Goal: Task Accomplishment & Management: Manage account settings

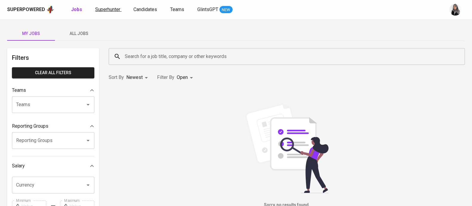
click at [112, 7] on span "Superhunter" at bounding box center [107, 10] width 25 height 6
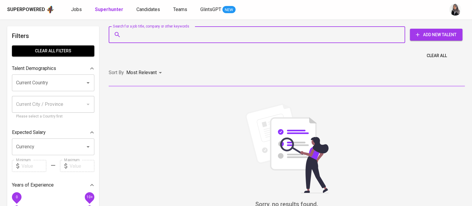
click at [191, 39] on input "Search for a job title, company or other keywords" at bounding box center [258, 34] width 270 height 11
paste input "[EMAIL_ADDRESS][DOMAIN_NAME]"
type input "[EMAIL_ADDRESS][DOMAIN_NAME]"
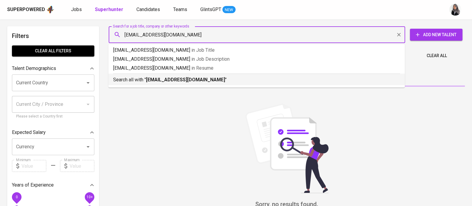
click at [204, 79] on p "Search all with " [EMAIL_ADDRESS][DOMAIN_NAME] "" at bounding box center [256, 79] width 287 height 7
click at [204, 79] on div "Sort By Most Relevant MOST_RELEVANT" at bounding box center [287, 73] width 364 height 18
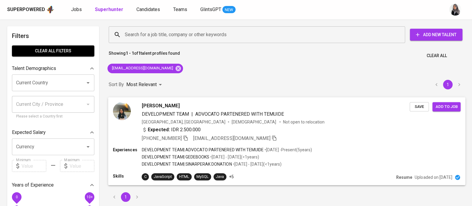
click at [336, 126] on div "Expected: IDR 2.500.000" at bounding box center [276, 130] width 268 height 9
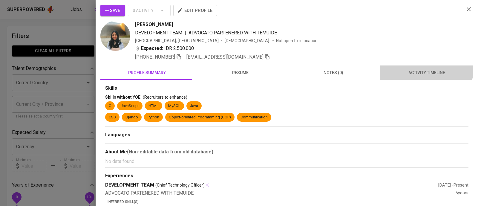
click at [417, 68] on button "activity timeline" at bounding box center [426, 72] width 93 height 14
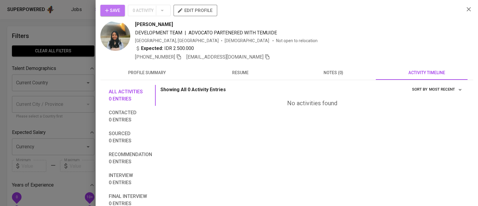
click at [108, 12] on icon "button" at bounding box center [107, 10] width 6 height 6
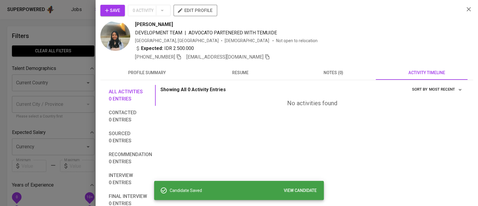
click at [51, 48] on div at bounding box center [239, 103] width 478 height 206
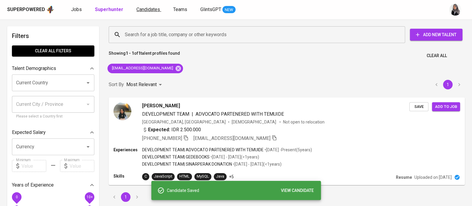
click at [143, 9] on span "Candidates" at bounding box center [149, 10] width 24 height 6
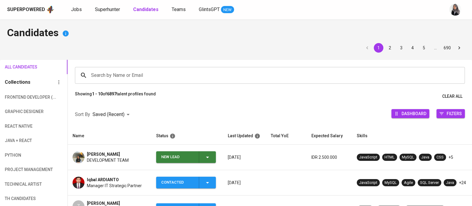
scroll to position [36, 0]
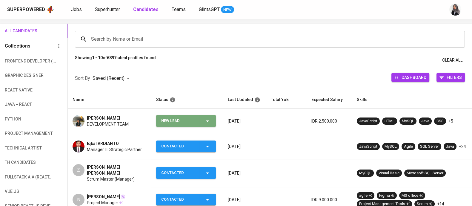
click at [204, 120] on icon "button" at bounding box center [207, 120] width 7 height 7
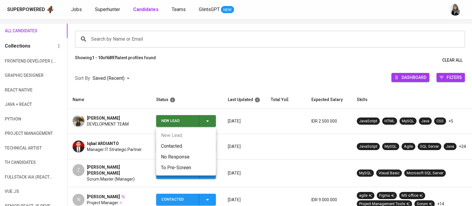
click at [178, 146] on li "Contacted" at bounding box center [186, 146] width 60 height 11
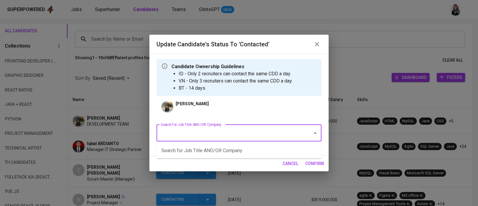
click at [227, 130] on input "Search for Job Title AND/OR Company" at bounding box center [230, 132] width 143 height 11
type input "d"
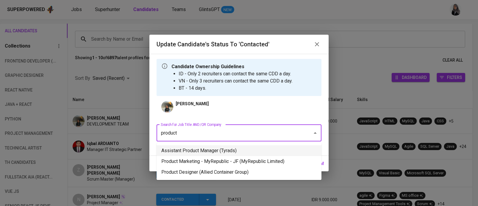
click at [227, 148] on li "Assistant Product Manager (Tyrads)" at bounding box center [239, 150] width 165 height 11
type input "product"
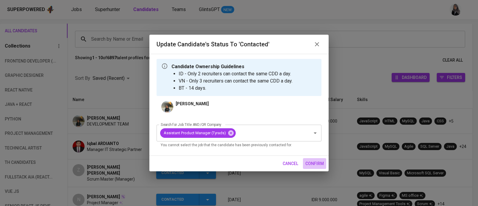
click at [311, 165] on span "confirm" at bounding box center [314, 163] width 19 height 7
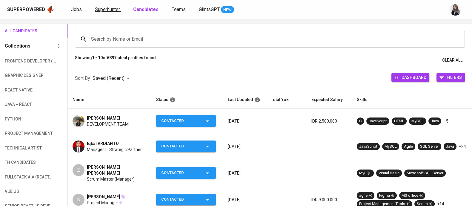
click at [106, 7] on span "Superhunter" at bounding box center [107, 10] width 25 height 6
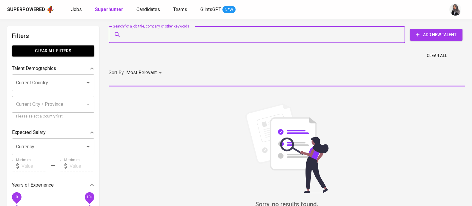
click at [149, 32] on input "Search for a job title, company or other keywords" at bounding box center [258, 34] width 270 height 11
paste input "[EMAIL_ADDRESS][PERSON_NAME][DOMAIN_NAME]"
type input "[EMAIL_ADDRESS][PERSON_NAME][DOMAIN_NAME]"
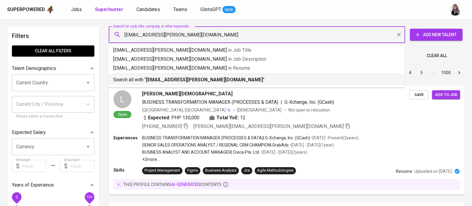
click at [195, 82] on b "[EMAIL_ADDRESS][PERSON_NAME][DOMAIN_NAME]" at bounding box center [204, 80] width 117 height 6
click at [195, 82] on div "Sort By Most Relevant MOST_RELEVANT 1 2 3 4 5 … 1000" at bounding box center [287, 73] width 364 height 18
click at [280, 81] on div "Sort By Most Relevant MOST_RELEVANT 1 2 3 4 5 … 1000" at bounding box center [287, 73] width 364 height 18
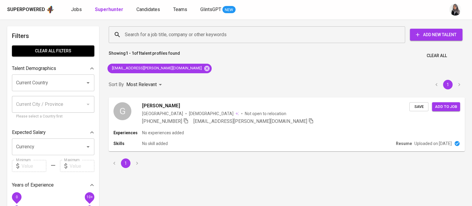
click at [327, 77] on div "Sort By Most Relevant MOST_RELEVANT 1" at bounding box center [287, 85] width 364 height 18
click at [245, 136] on div "Experiences No experiences added Skills No skill added Resume Uploaded on [DATE]" at bounding box center [287, 141] width 358 height 22
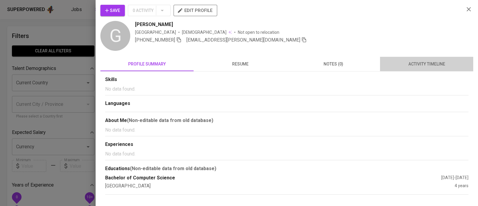
click at [436, 71] on button "activity timeline" at bounding box center [426, 64] width 93 height 14
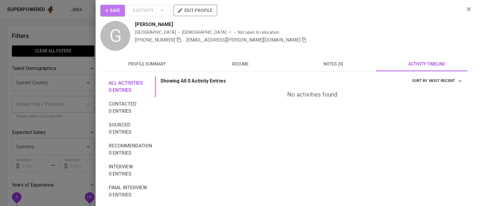
click at [116, 14] on span "Save" at bounding box center [112, 10] width 15 height 7
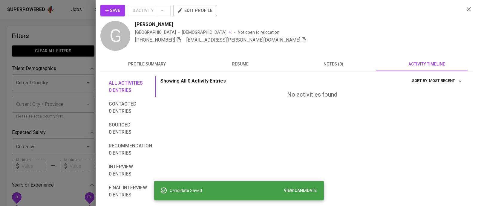
click at [62, 36] on div at bounding box center [239, 103] width 478 height 206
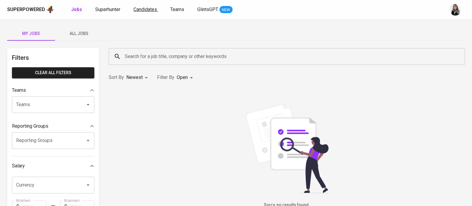
click at [140, 10] on span "Candidates" at bounding box center [146, 10] width 24 height 6
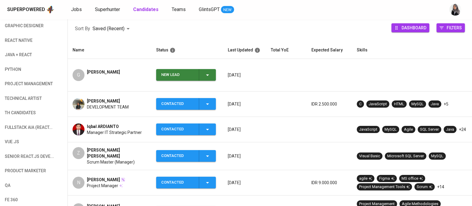
scroll to position [87, 0]
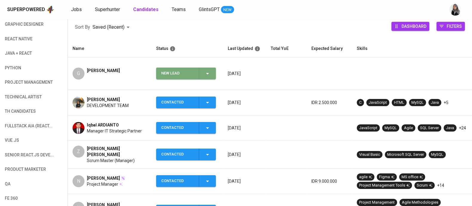
click at [209, 70] on icon "button" at bounding box center [207, 73] width 7 height 7
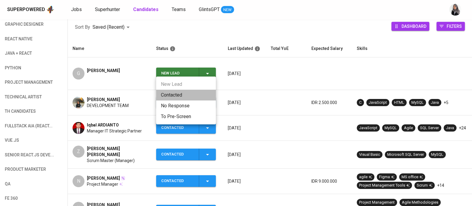
click at [178, 93] on li "Contacted" at bounding box center [186, 95] width 60 height 11
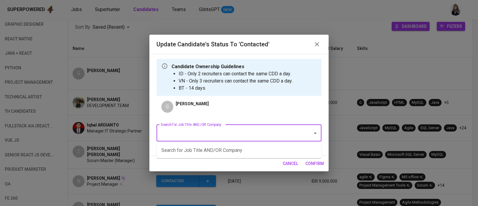
click at [230, 137] on input "Search for Job Title AND/OR Company" at bounding box center [230, 132] width 143 height 11
type input "t"
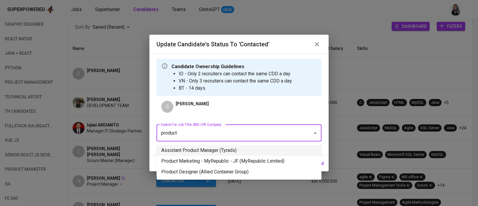
click at [232, 147] on li "Assistant Product Manager (Tyrads)" at bounding box center [239, 150] width 165 height 11
type input "product"
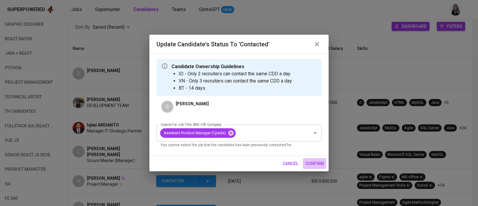
click at [316, 163] on span "confirm" at bounding box center [314, 163] width 19 height 7
